Goal: Check status: Check status

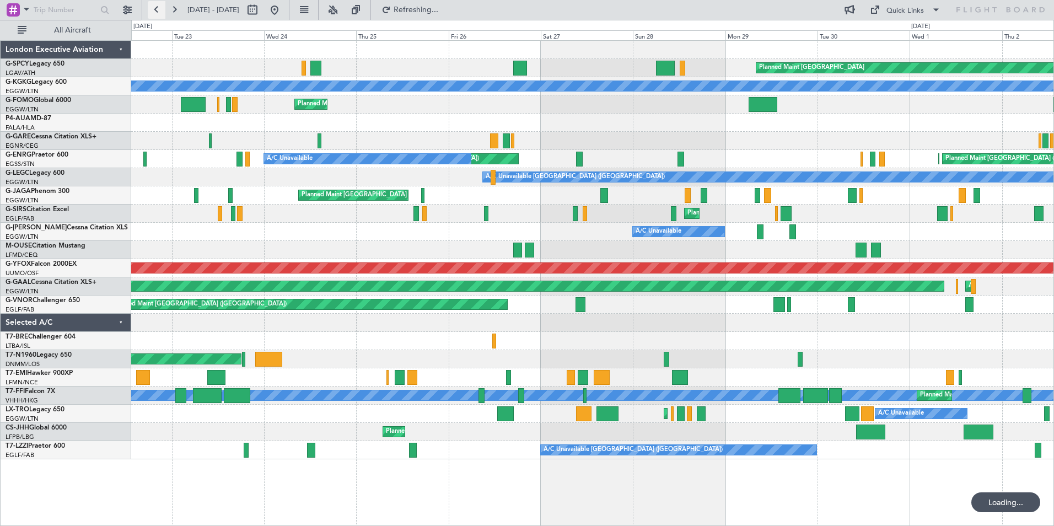
click at [160, 10] on button at bounding box center [157, 10] width 18 height 18
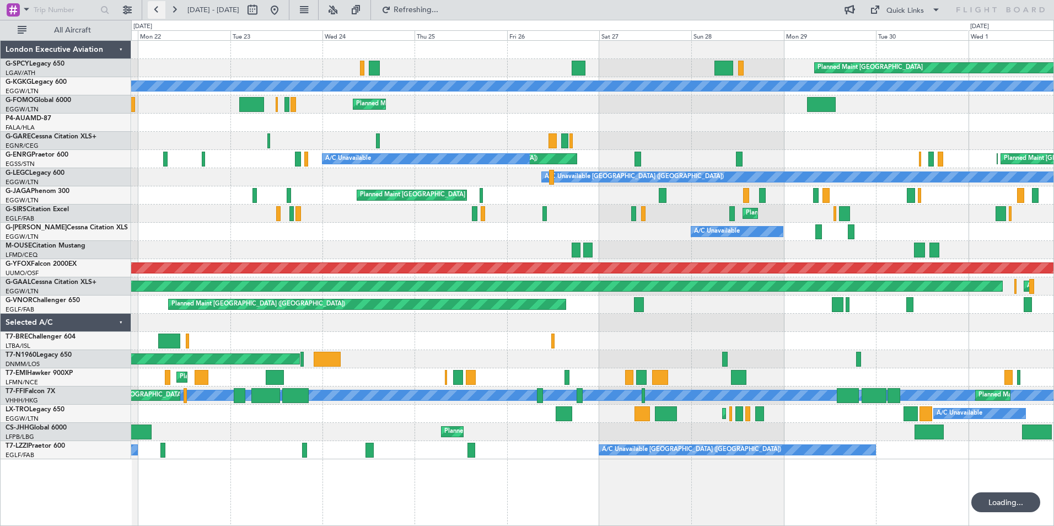
click at [160, 10] on button at bounding box center [157, 10] width 18 height 18
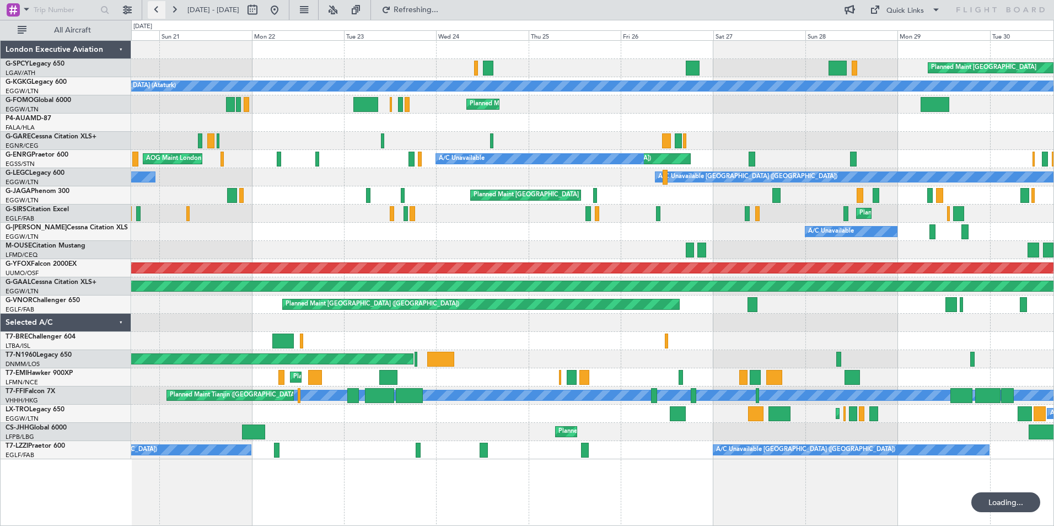
click at [160, 9] on button at bounding box center [157, 10] width 18 height 18
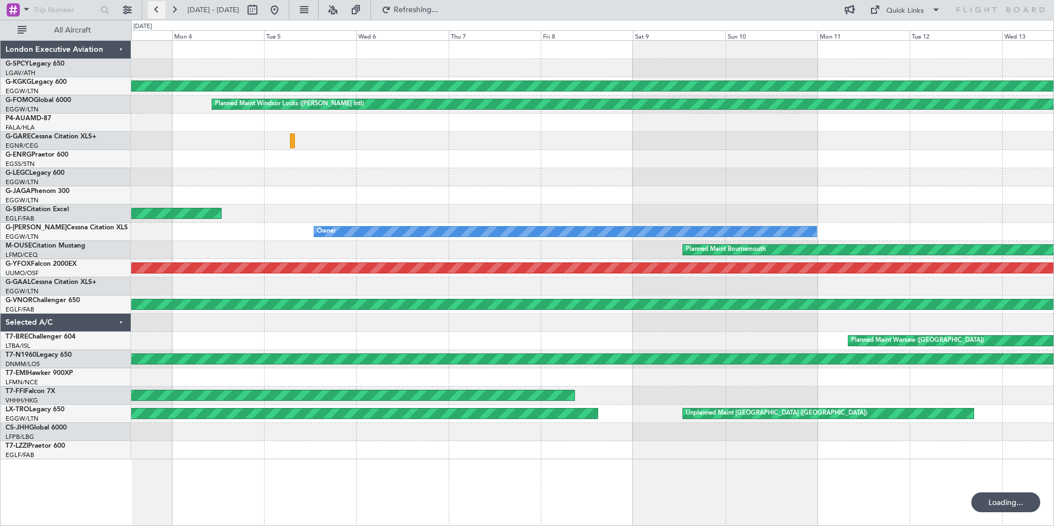
click at [160, 9] on button at bounding box center [157, 10] width 18 height 18
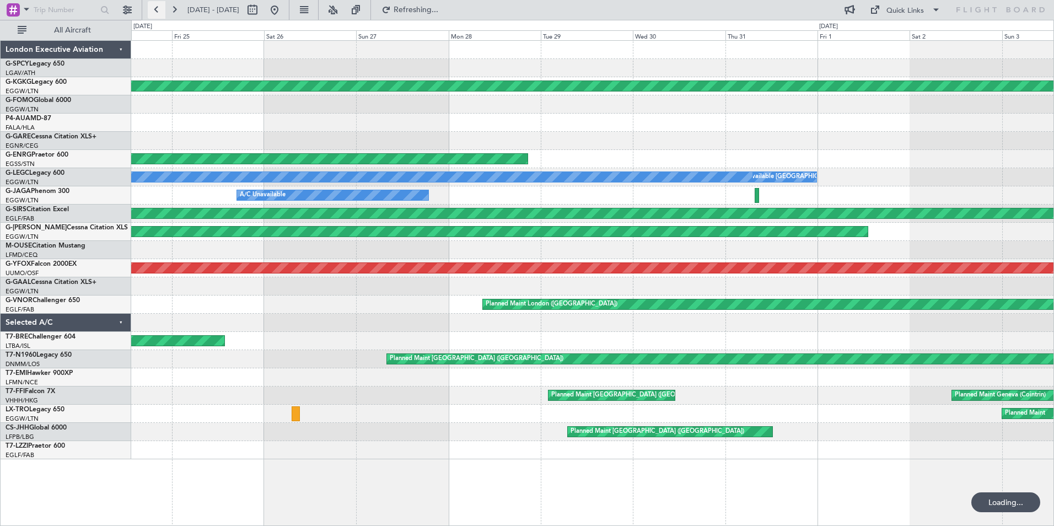
click at [160, 9] on button at bounding box center [157, 10] width 18 height 18
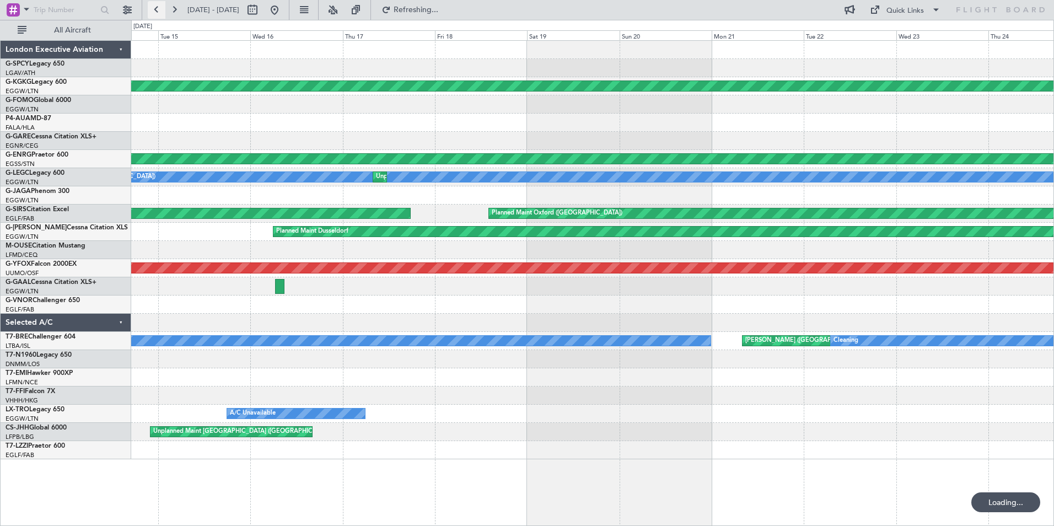
click at [160, 9] on button at bounding box center [157, 10] width 18 height 18
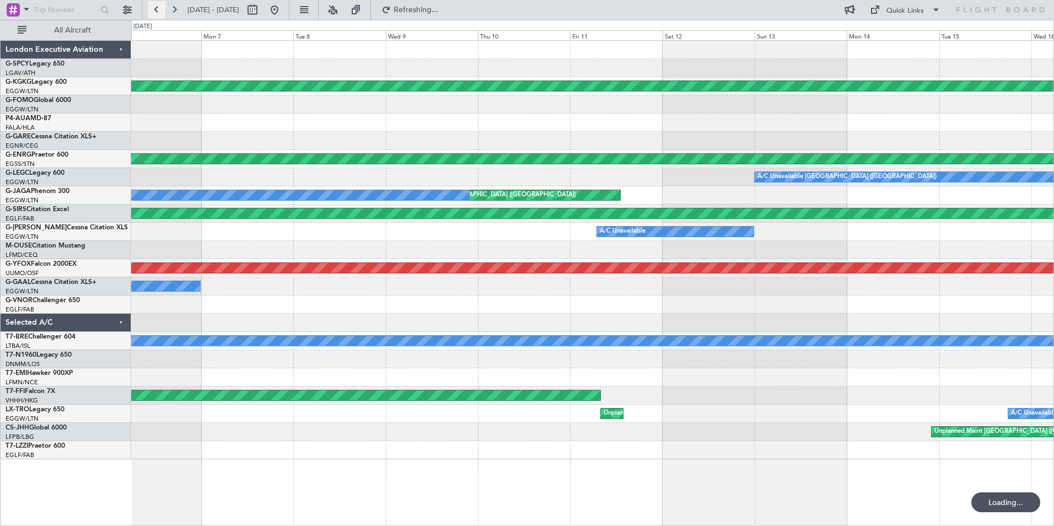
click at [160, 9] on button at bounding box center [157, 10] width 18 height 18
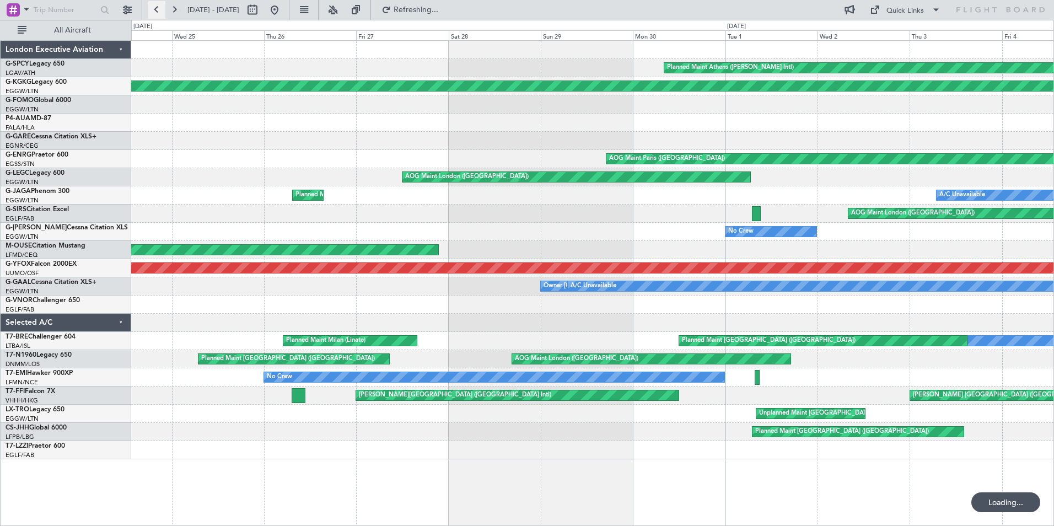
click at [160, 9] on button at bounding box center [157, 10] width 18 height 18
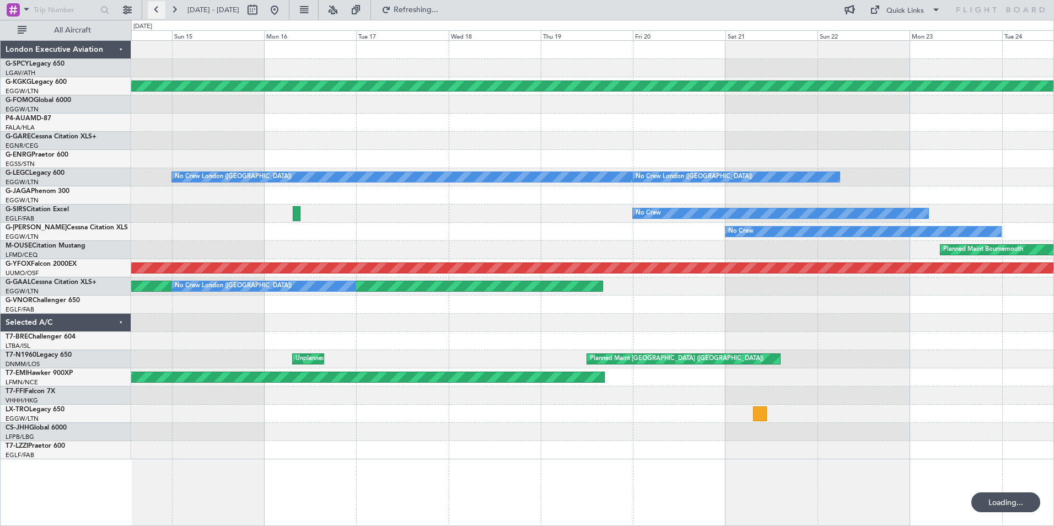
click at [160, 9] on button at bounding box center [157, 10] width 18 height 18
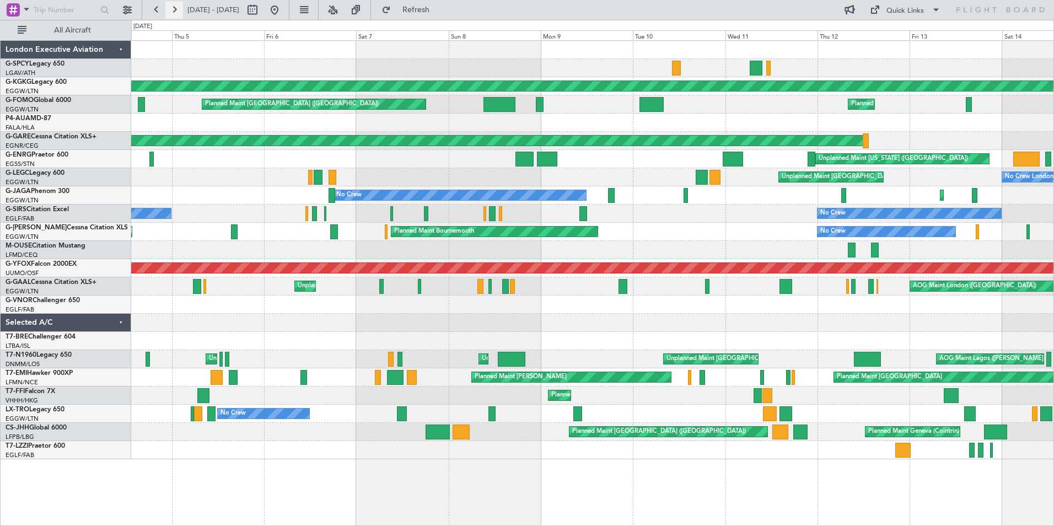
click at [169, 9] on button at bounding box center [174, 10] width 18 height 18
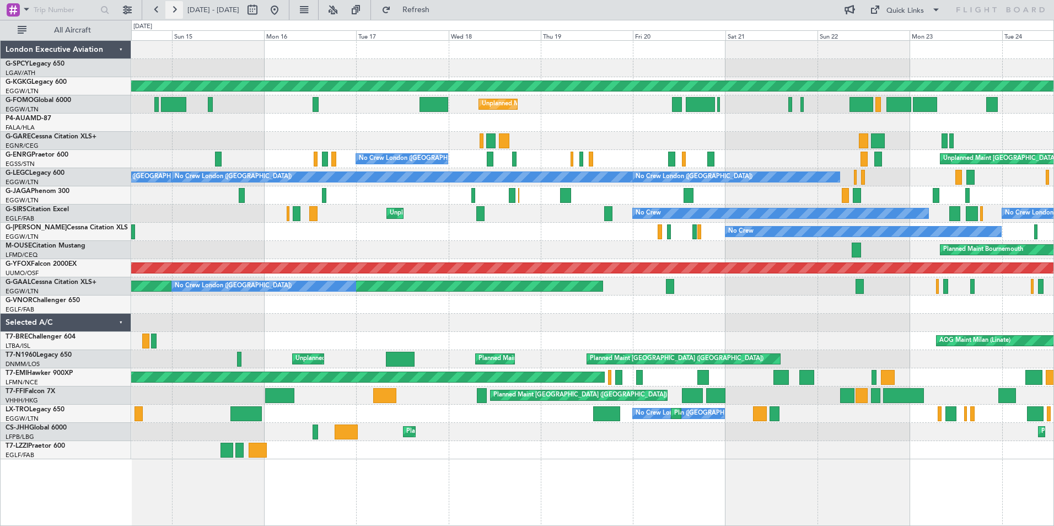
click at [179, 14] on button at bounding box center [174, 10] width 18 height 18
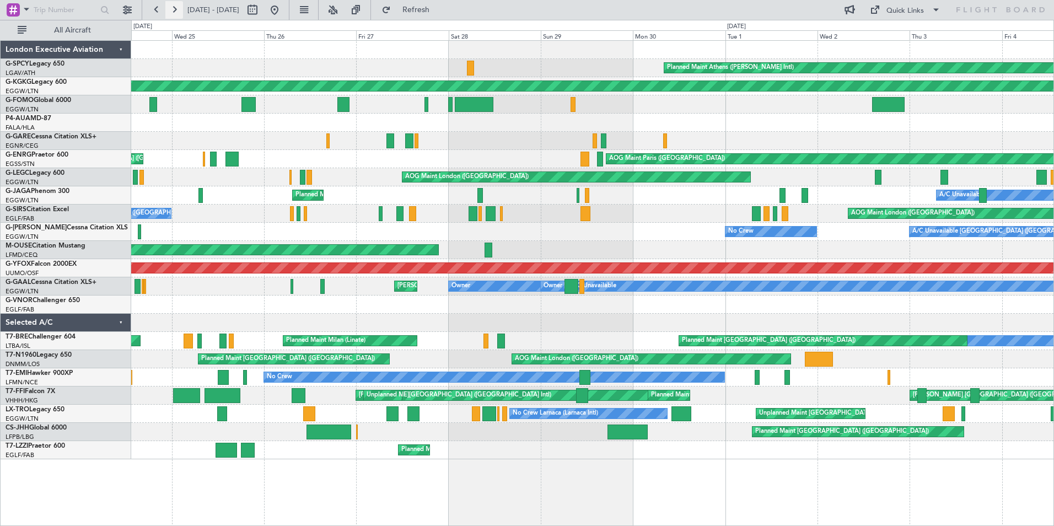
click at [178, 10] on button at bounding box center [174, 10] width 18 height 18
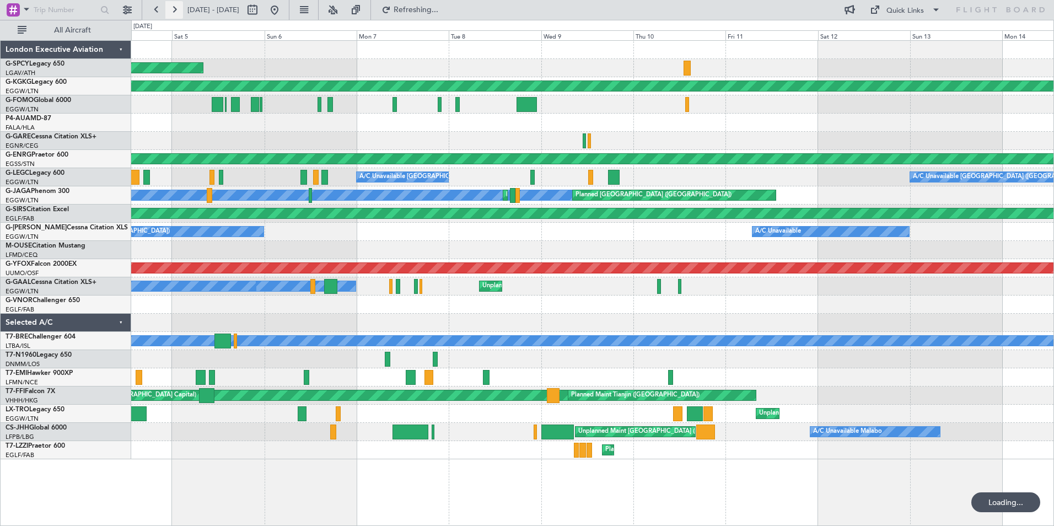
click at [178, 10] on button at bounding box center [174, 10] width 18 height 18
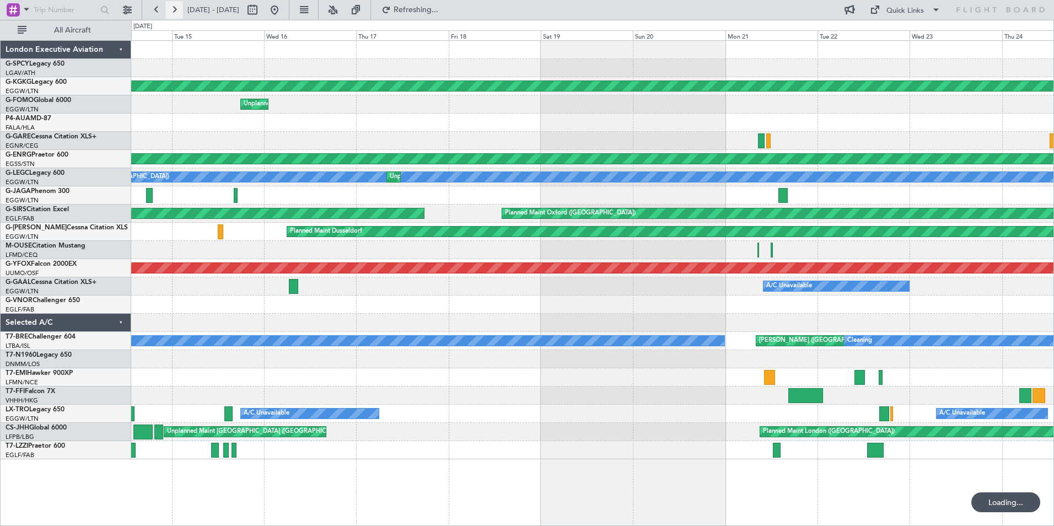
click at [178, 10] on button at bounding box center [174, 10] width 18 height 18
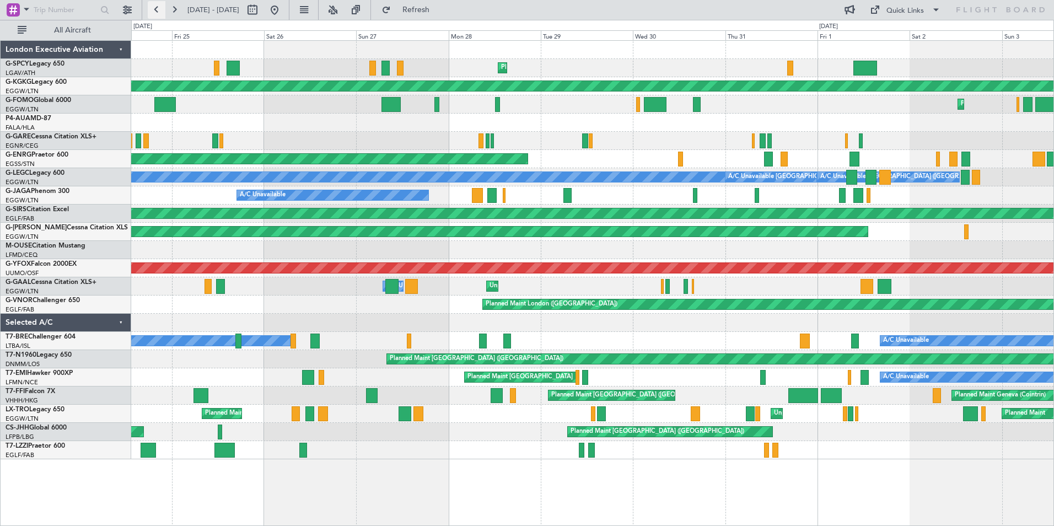
click at [154, 8] on button at bounding box center [157, 10] width 18 height 18
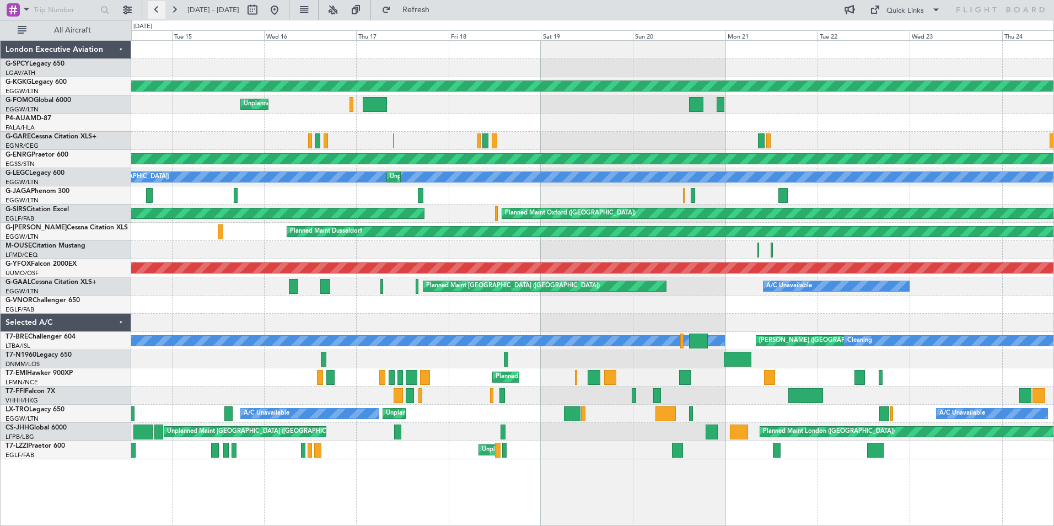
click at [155, 12] on button at bounding box center [157, 10] width 18 height 18
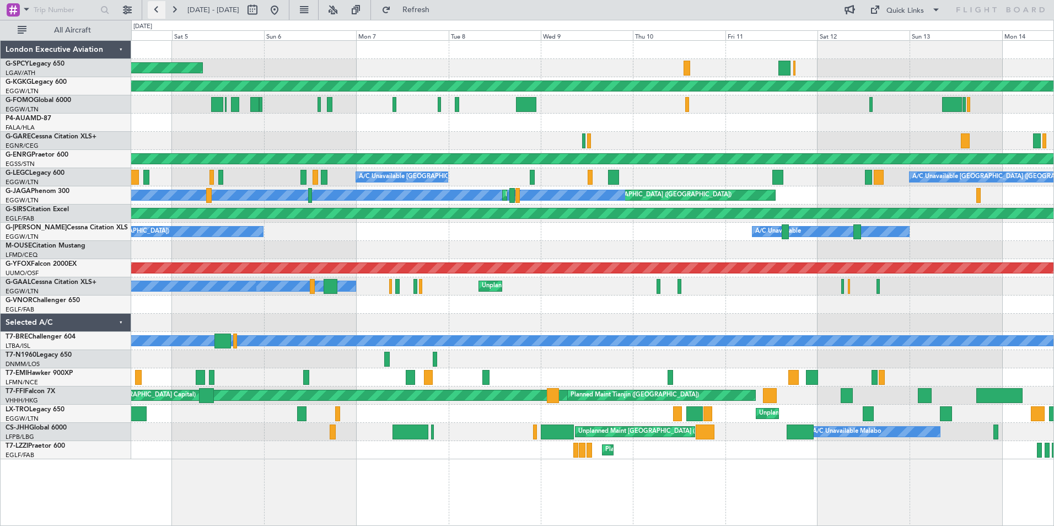
click at [157, 10] on button at bounding box center [157, 10] width 18 height 18
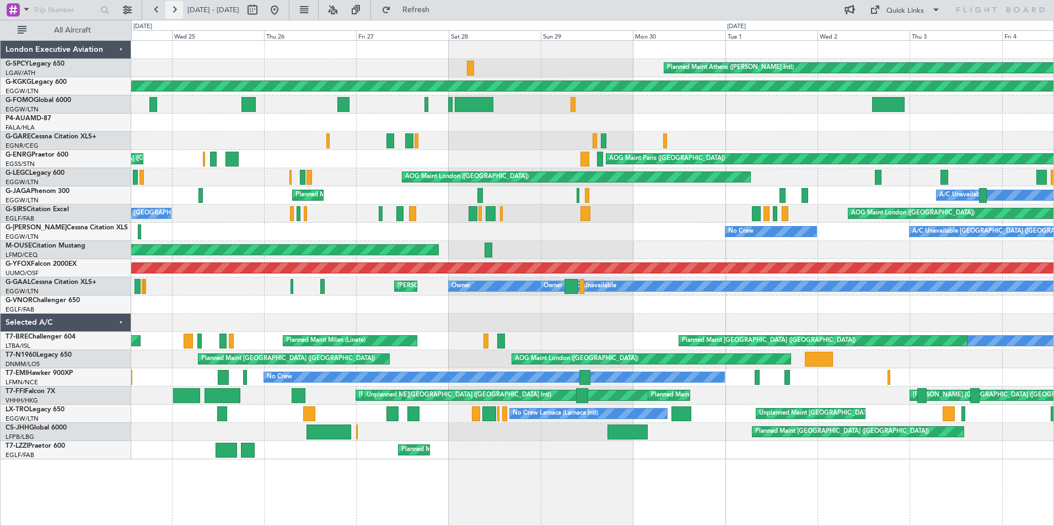
click at [171, 9] on button at bounding box center [174, 10] width 18 height 18
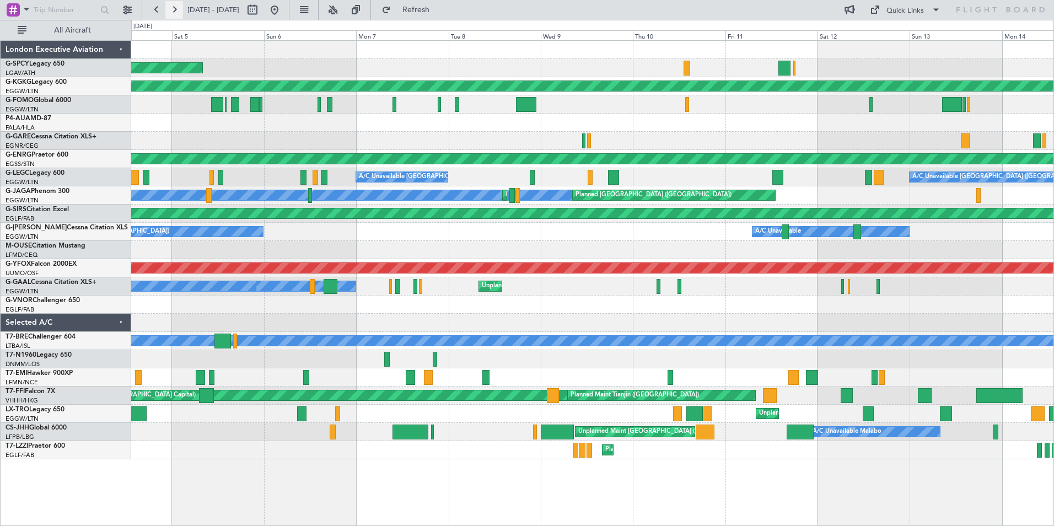
click at [179, 8] on button at bounding box center [174, 10] width 18 height 18
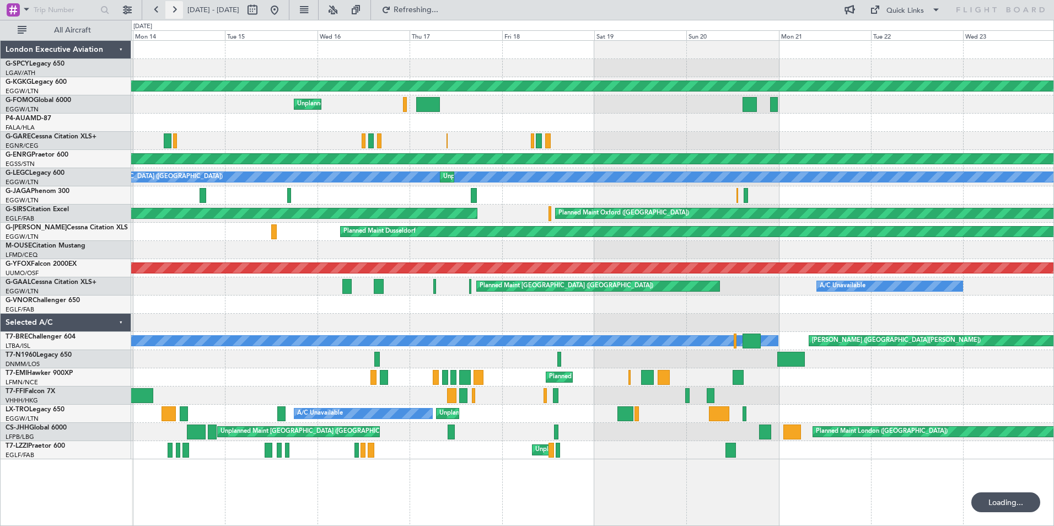
click at [179, 8] on button at bounding box center [174, 10] width 18 height 18
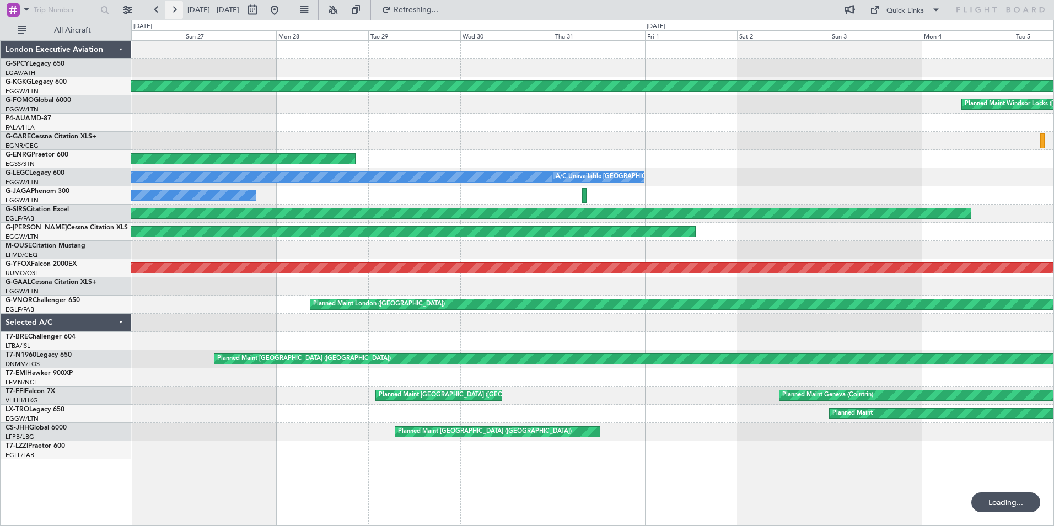
click at [179, 8] on button at bounding box center [174, 10] width 18 height 18
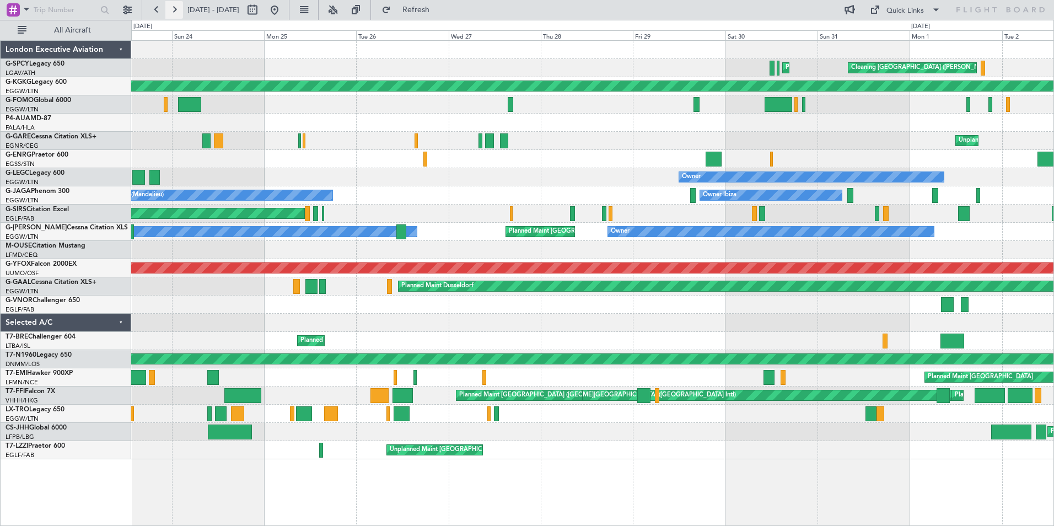
click at [173, 12] on button at bounding box center [174, 10] width 18 height 18
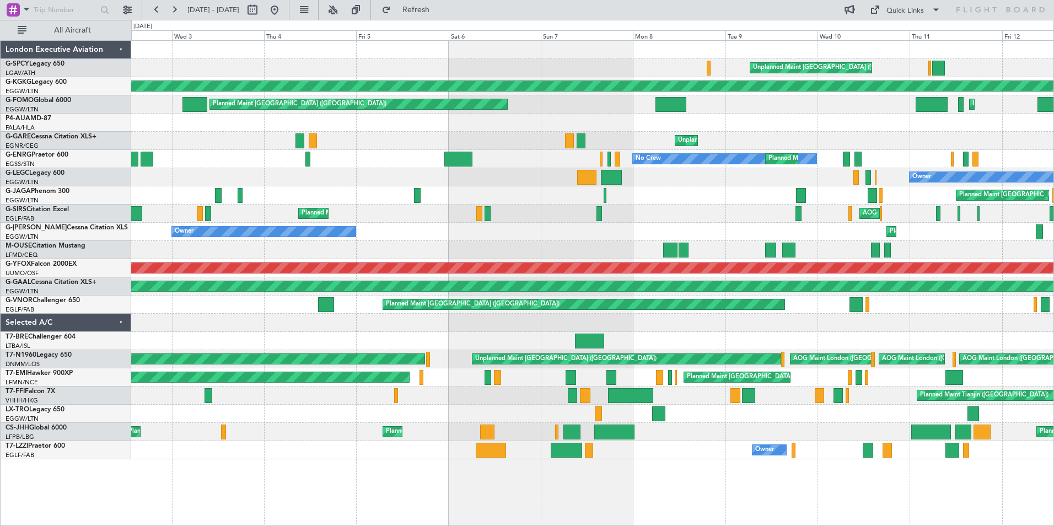
drag, startPoint x: 157, startPoint y: 10, endPoint x: 183, endPoint y: 71, distance: 66.5
click at [157, 10] on button at bounding box center [157, 10] width 18 height 18
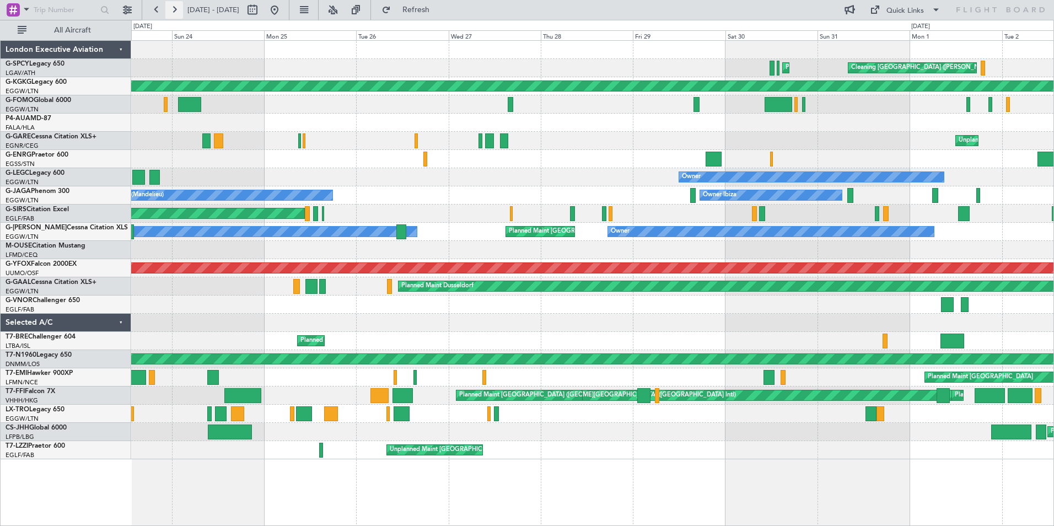
click at [171, 9] on button at bounding box center [174, 10] width 18 height 18
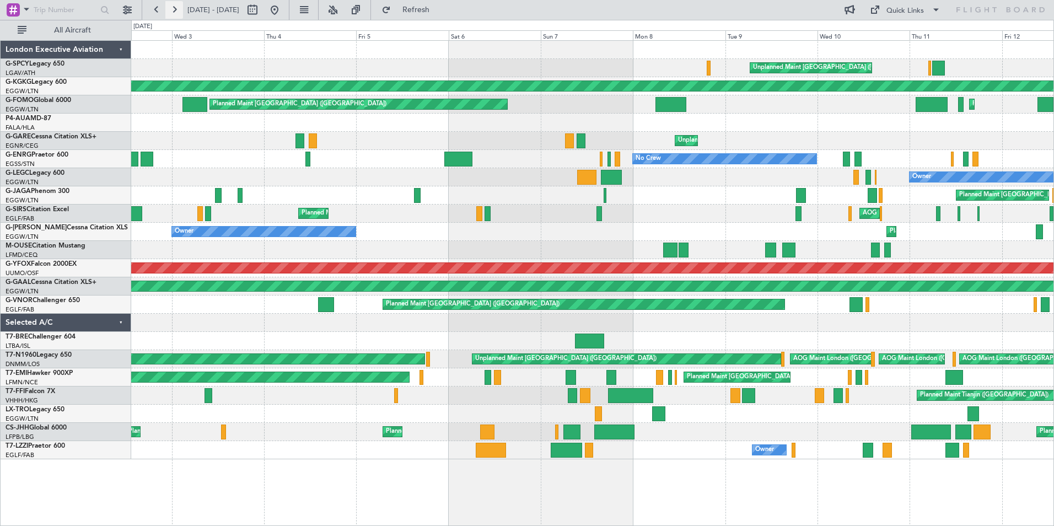
click at [171, 8] on button at bounding box center [174, 10] width 18 height 18
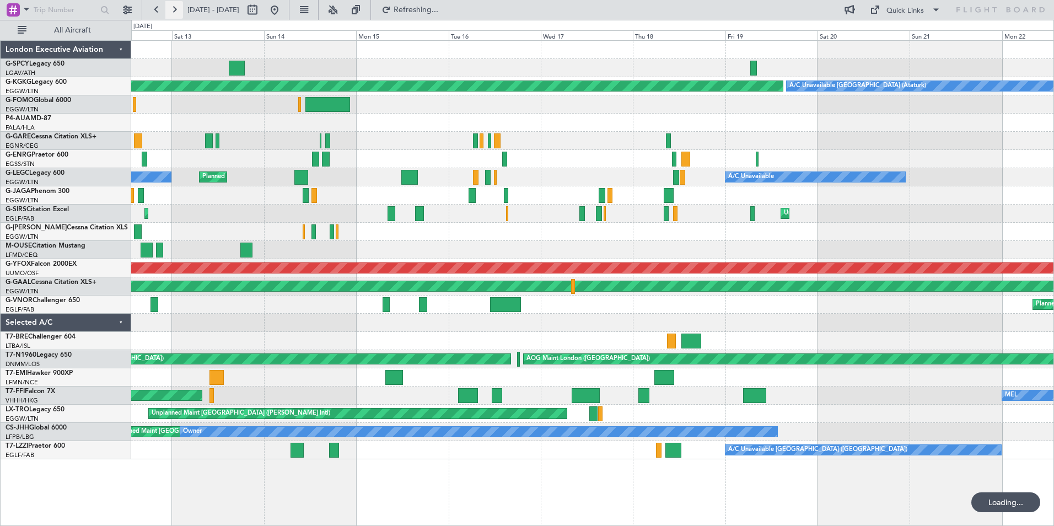
click at [171, 8] on button at bounding box center [174, 10] width 18 height 18
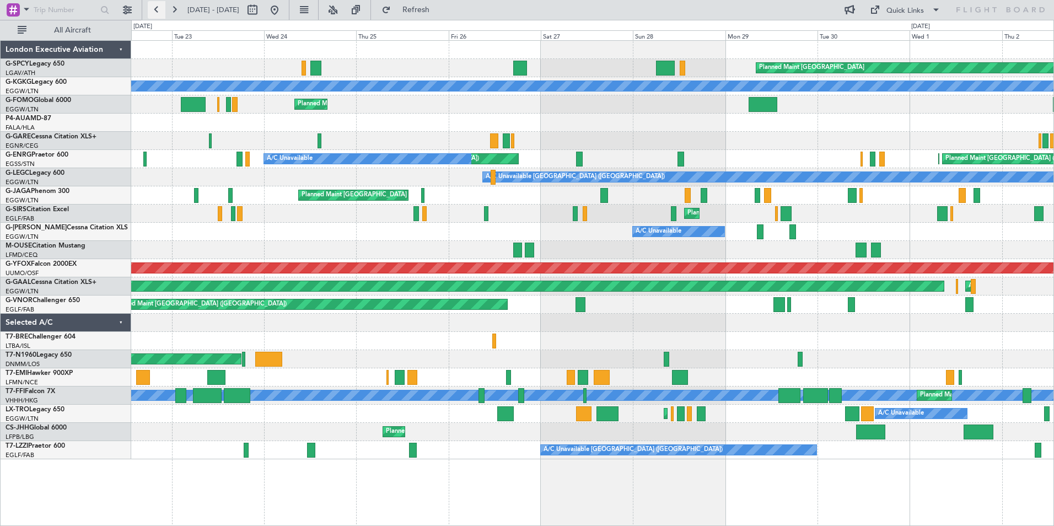
click at [158, 12] on button at bounding box center [157, 10] width 18 height 18
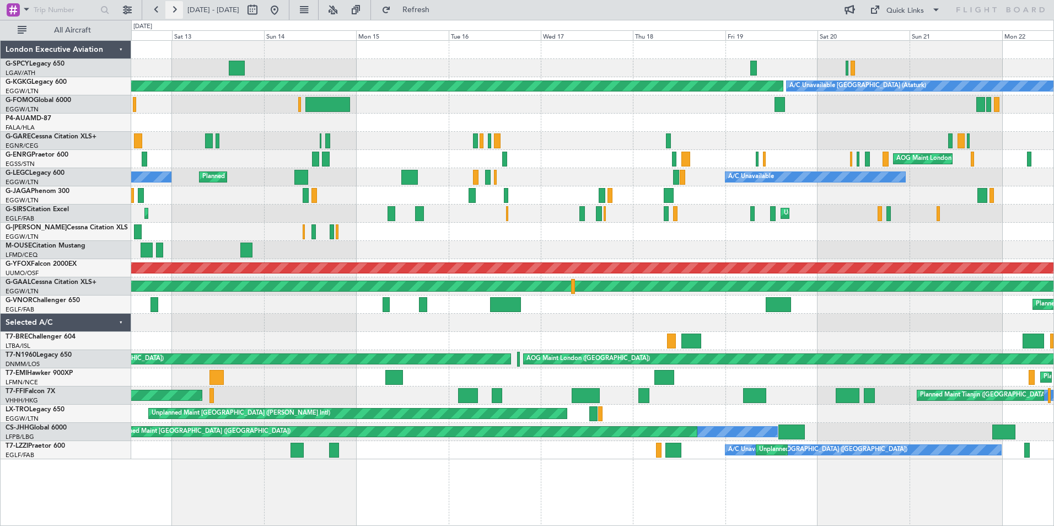
click at [179, 12] on button at bounding box center [174, 10] width 18 height 18
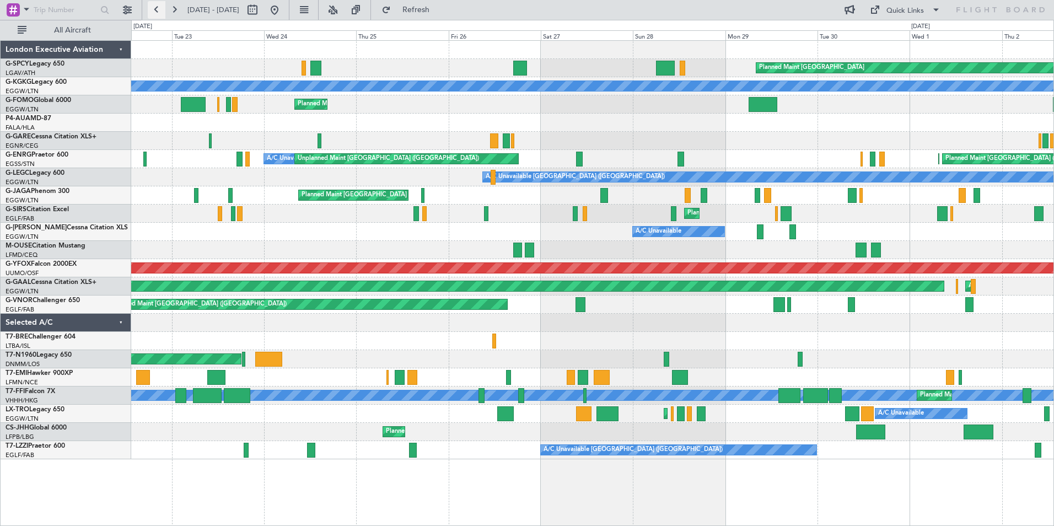
click at [154, 8] on button at bounding box center [157, 10] width 18 height 18
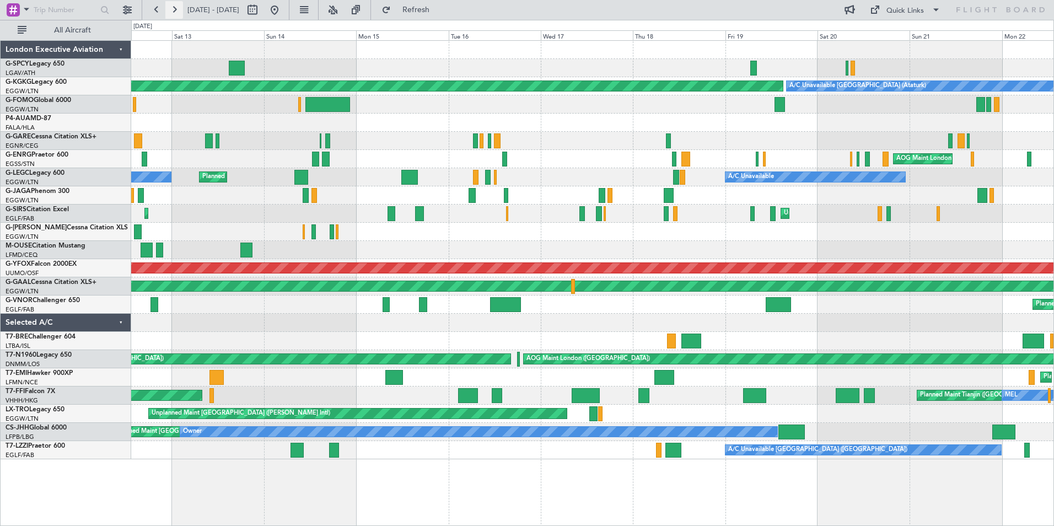
click at [171, 11] on button at bounding box center [174, 10] width 18 height 18
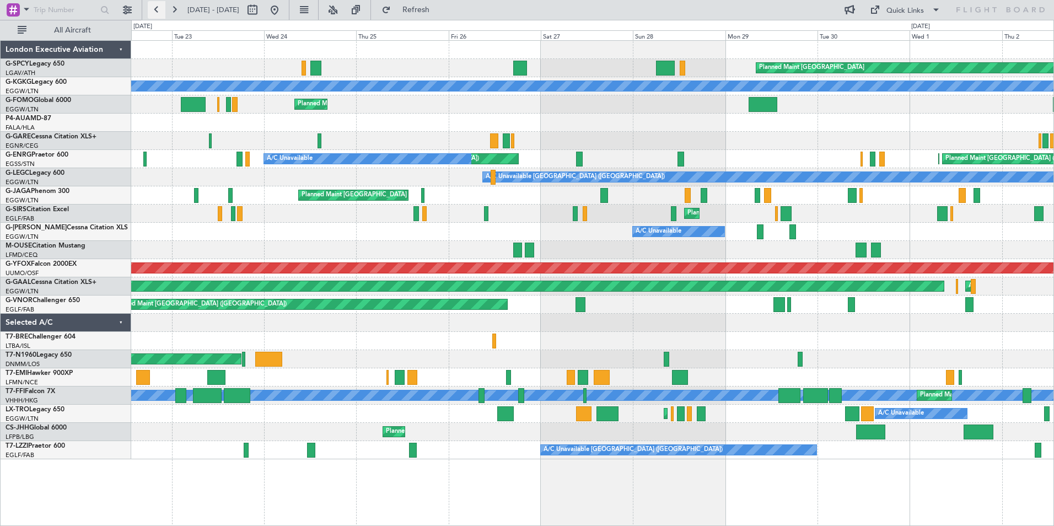
click at [156, 12] on button at bounding box center [157, 10] width 18 height 18
